Goal: Task Accomplishment & Management: Manage account settings

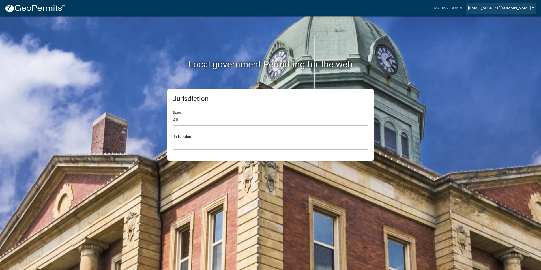
click at [532, 6] on link "[EMAIL_ADDRESS][DOMAIN_NAME]" at bounding box center [501, 8] width 71 height 11
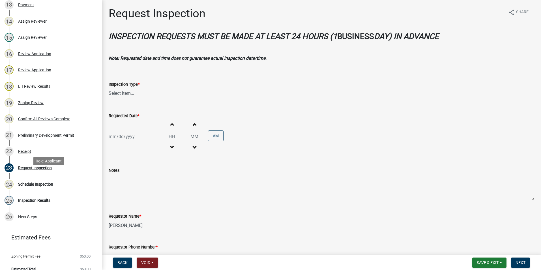
scroll to position [287, 0]
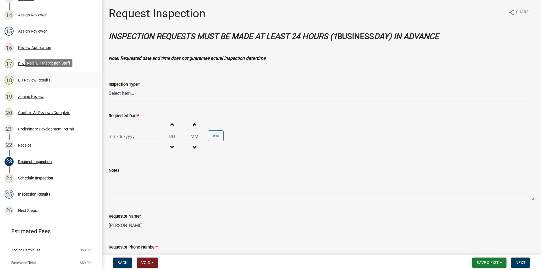
click at [24, 79] on div "EH Review Results" at bounding box center [34, 80] width 32 height 4
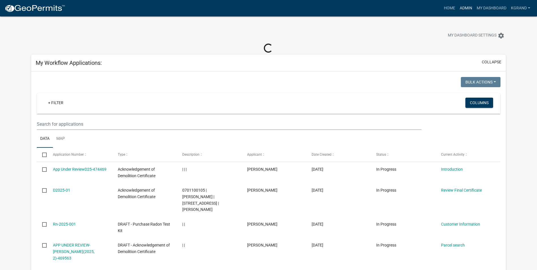
click at [465, 7] on link "Admin" at bounding box center [465, 8] width 17 height 11
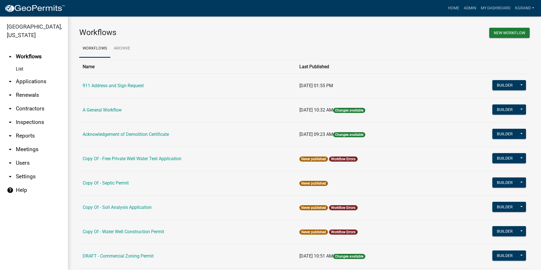
click at [50, 234] on ul "arrow_drop_up Workflows List arrow_drop_down Applications Search by Parcel Sear…" at bounding box center [34, 157] width 68 height 225
click at [35, 102] on link "arrow_drop_down Contractors" at bounding box center [34, 109] width 68 height 14
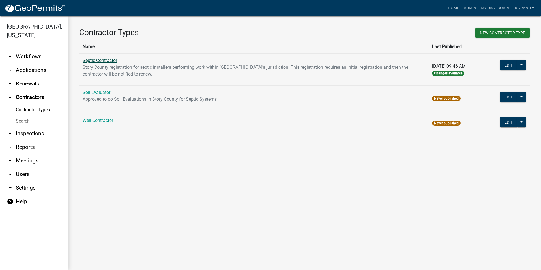
click at [101, 62] on link "Septic Contractor" at bounding box center [100, 60] width 35 height 5
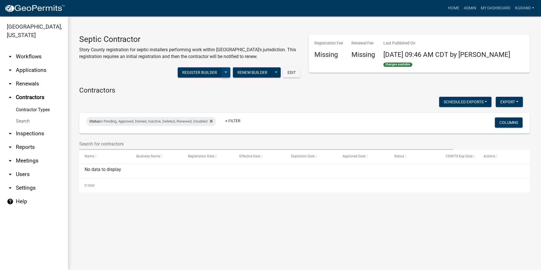
click at [228, 71] on button at bounding box center [225, 72] width 9 height 10
click at [205, 71] on button "Register Builder" at bounding box center [200, 72] width 44 height 10
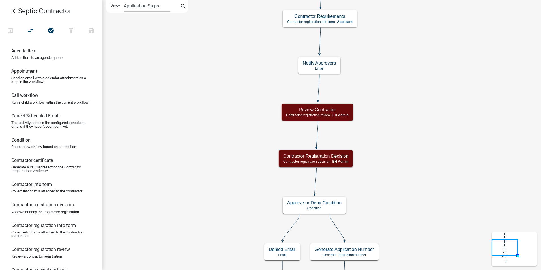
click at [13, 11] on icon "arrow_back" at bounding box center [14, 12] width 7 height 8
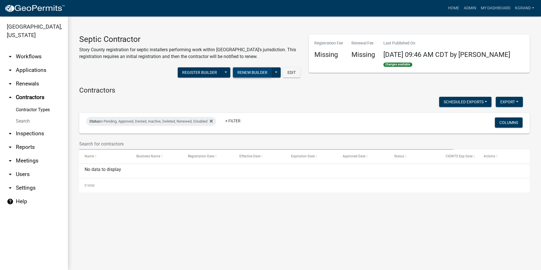
click at [241, 72] on button "Renew Builder" at bounding box center [252, 72] width 39 height 10
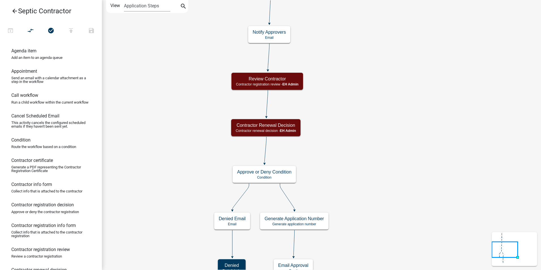
click at [14, 10] on icon "arrow_back" at bounding box center [14, 12] width 7 height 8
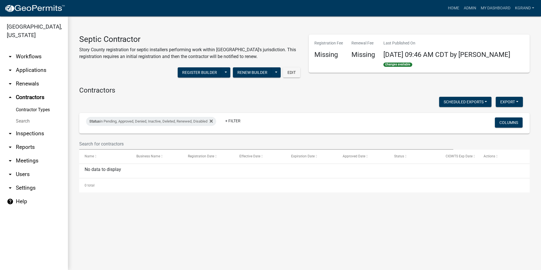
click at [127, 79] on div "Register Builder Publish History Renew Builder Publish History Edit" at bounding box center [189, 73] width 221 height 17
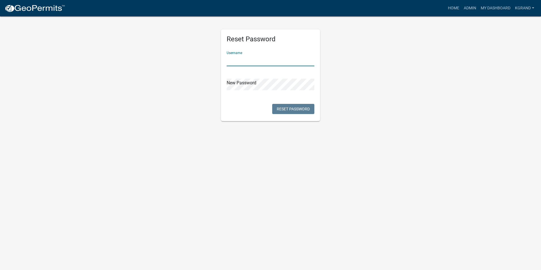
click at [231, 59] on input "text" at bounding box center [271, 61] width 88 height 12
type input "[EMAIL_ADDRESS][DOMAIN_NAME]"
click at [371, 81] on div "Reset Password Username [EMAIL_ADDRESS][DOMAIN_NAME] New Password Reset Password" at bounding box center [270, 68] width 323 height 105
click at [287, 108] on button "Reset Password" at bounding box center [293, 109] width 42 height 10
